Goal: Information Seeking & Learning: Check status

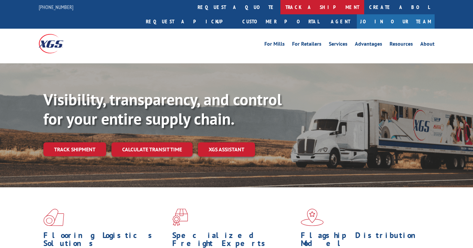
click at [280, 6] on link "track a shipment" at bounding box center [322, 7] width 84 height 14
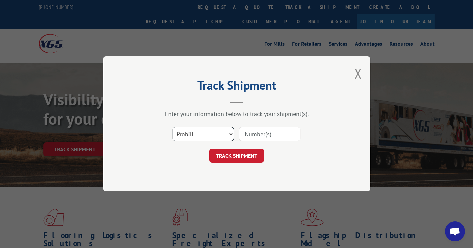
click at [182, 137] on select "Select category... Probill BOL PO" at bounding box center [203, 134] width 61 height 14
click at [173, 127] on select "Select category... Probill BOL PO" at bounding box center [203, 134] width 61 height 14
click at [199, 138] on select "Select category... Probill BOL PO" at bounding box center [203, 134] width 61 height 14
select select "probill"
click at [173, 127] on select "Select category... Probill BOL PO" at bounding box center [203, 134] width 61 height 14
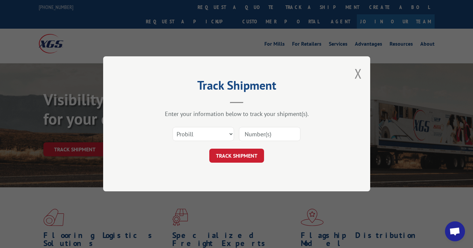
click at [264, 137] on input at bounding box center [269, 134] width 61 height 14
paste input "16571201"
type input "16571201"
click at [243, 159] on button "TRACK SHIPMENT" at bounding box center [236, 156] width 55 height 14
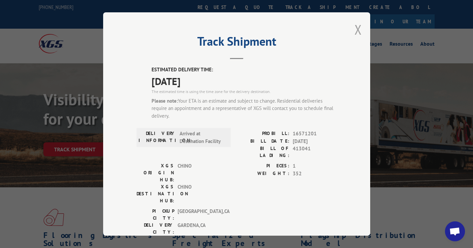
click at [356, 29] on button "Close modal" at bounding box center [357, 30] width 7 height 18
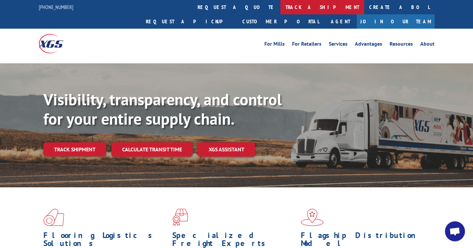
click at [280, 3] on link "track a shipment" at bounding box center [322, 7] width 84 height 14
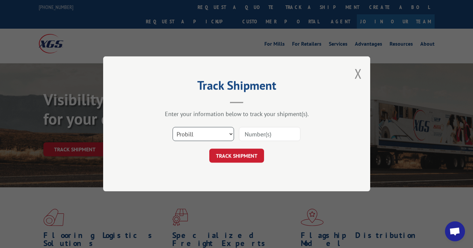
drag, startPoint x: 192, startPoint y: 133, endPoint x: 190, endPoint y: 136, distance: 3.9
click at [192, 133] on select "Select category... Probill BOL PO" at bounding box center [203, 134] width 61 height 14
click at [261, 136] on input at bounding box center [269, 134] width 61 height 14
paste input "17323380"
type input "17323380"
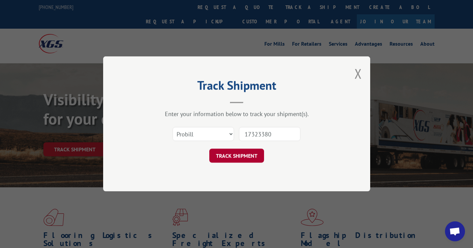
click at [238, 156] on button "TRACK SHIPMENT" at bounding box center [236, 156] width 55 height 14
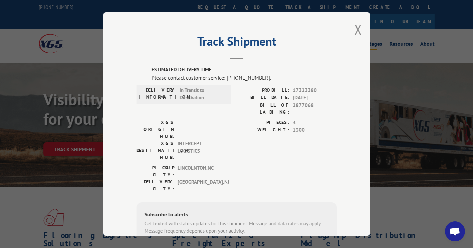
click at [357, 29] on button "Close modal" at bounding box center [357, 30] width 7 height 18
